Goal: Check status: Check status

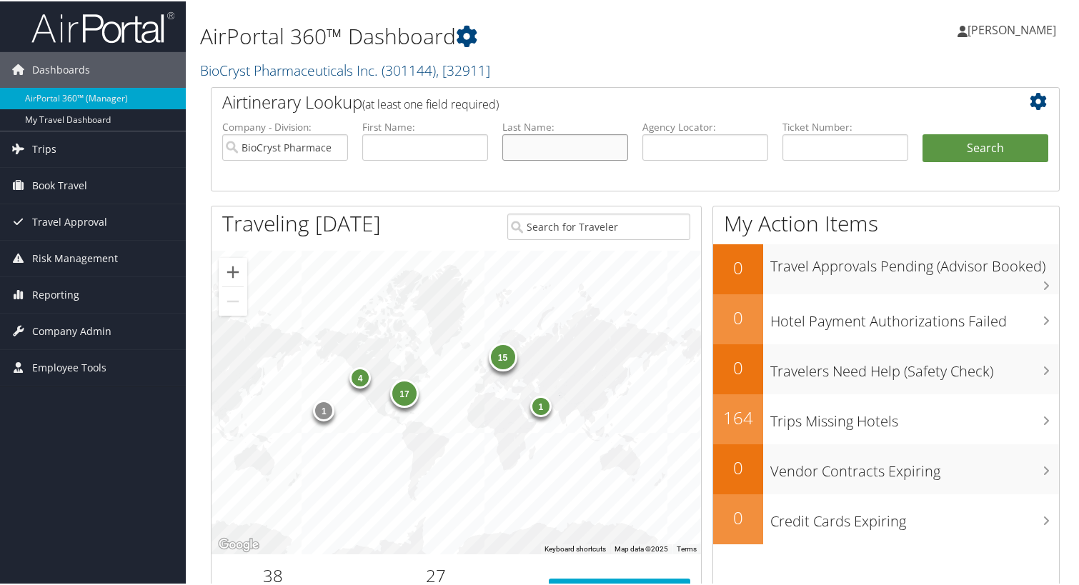
click at [516, 145] on input "text" at bounding box center [565, 146] width 126 height 26
type input "countryman"
click at [922, 133] on button "Search" at bounding box center [985, 147] width 126 height 29
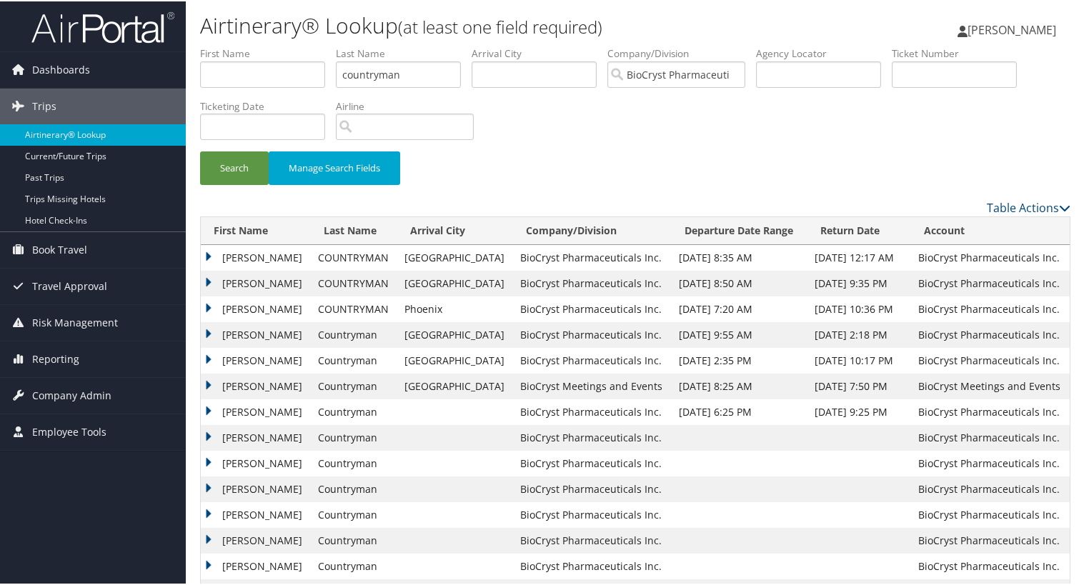
click at [210, 280] on td "[PERSON_NAME]" at bounding box center [256, 282] width 110 height 26
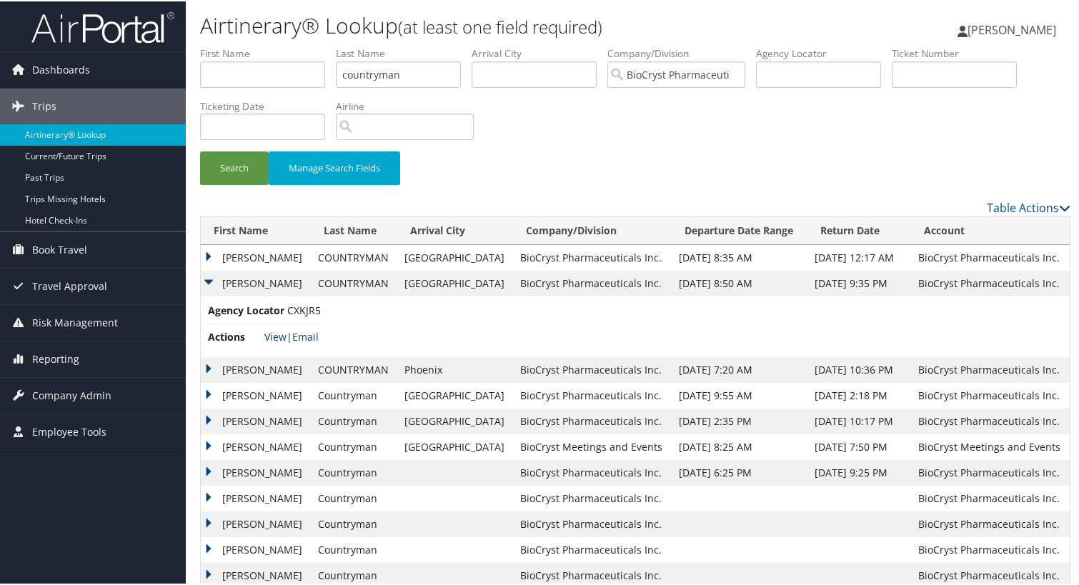
click at [274, 336] on link "View" at bounding box center [275, 336] width 22 height 14
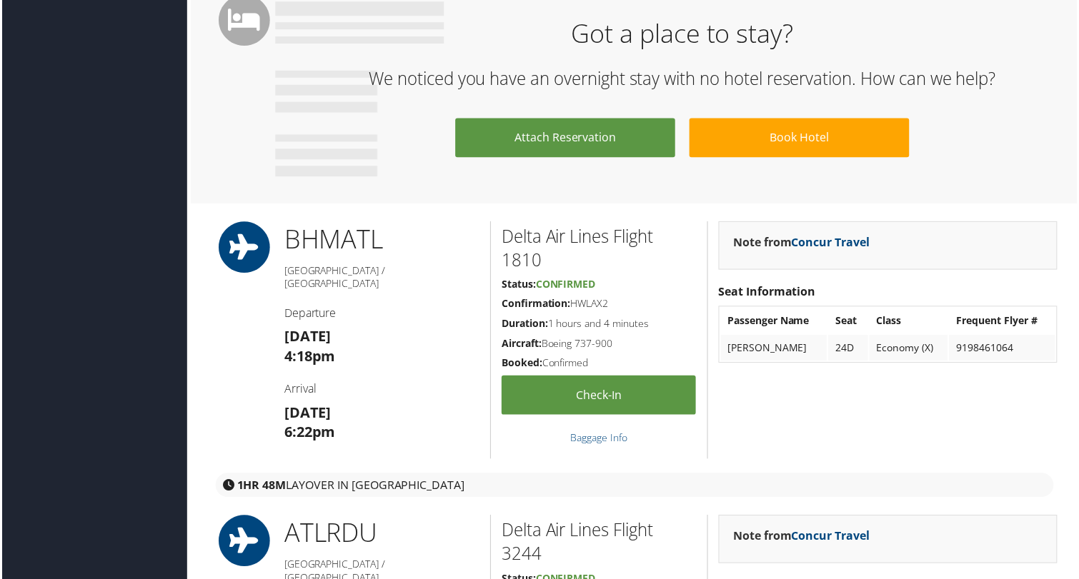
scroll to position [1072, 0]
